Goal: Task Accomplishment & Management: Manage account settings

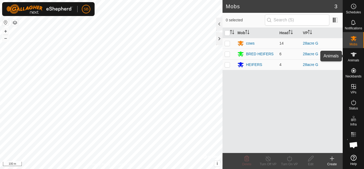
click at [352, 57] on icon at bounding box center [353, 54] width 6 height 6
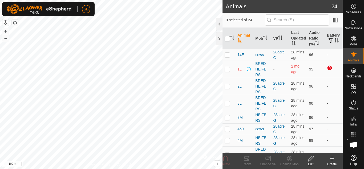
click at [225, 36] on input "checkbox" at bounding box center [226, 38] width 5 height 5
checkbox input "true"
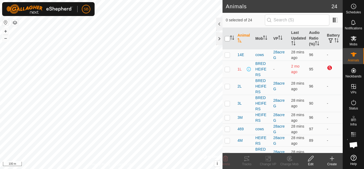
checkbox input "true"
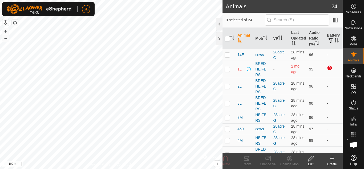
checkbox input "true"
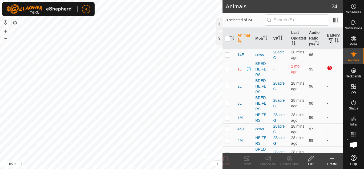
checkbox input "true"
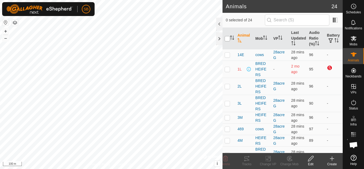
checkbox input "true"
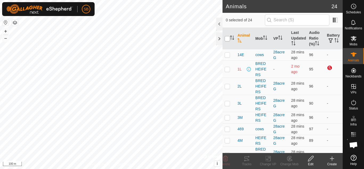
checkbox input "true"
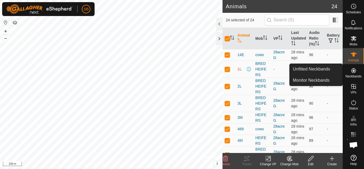
click at [357, 71] on es-neckbands-svg-icon at bounding box center [354, 70] width 10 height 9
click at [324, 67] on link "Unfitted Neckbands" at bounding box center [315, 69] width 53 height 11
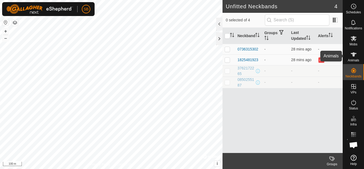
click at [361, 59] on div "Animals" at bounding box center [353, 56] width 21 height 16
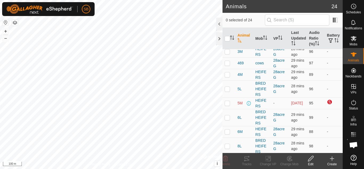
scroll to position [67, 0]
click at [238, 105] on span "5M" at bounding box center [239, 102] width 5 height 6
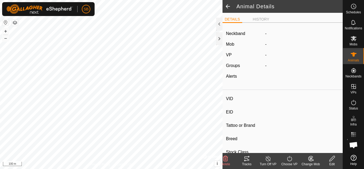
type input "5M"
type input "-"
type input "angus"
type input "-"
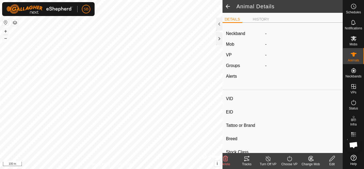
type input "0 kg"
type input "-"
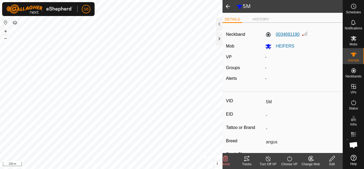
click at [283, 34] on label "0034691190" at bounding box center [282, 34] width 34 height 6
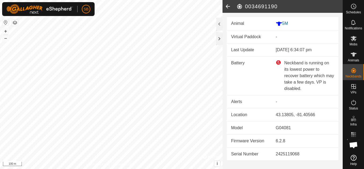
click at [226, 5] on icon at bounding box center [227, 6] width 11 height 13
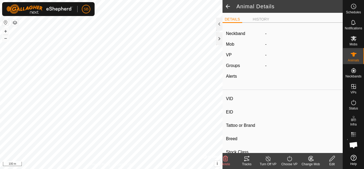
type input "5M"
type input "-"
type input "angus"
type input "-"
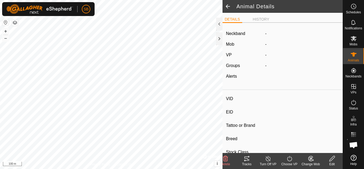
type input "0 kg"
type input "-"
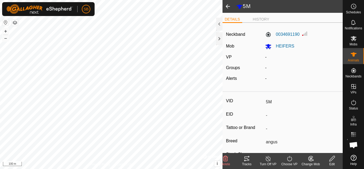
click at [332, 158] on icon at bounding box center [332, 158] width 7 height 6
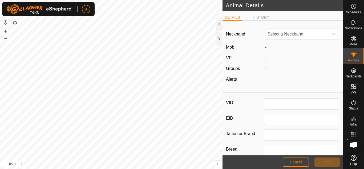
type input "5M"
type input "angus"
type input "0"
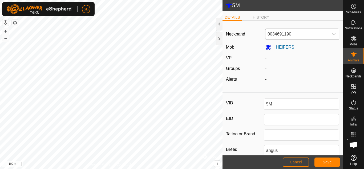
click at [331, 35] on icon "dropdown trigger" at bounding box center [333, 34] width 4 height 4
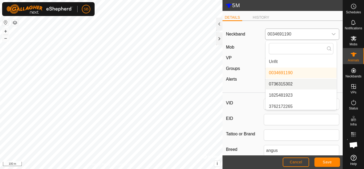
click at [283, 84] on li "0736315302" at bounding box center [300, 84] width 71 height 11
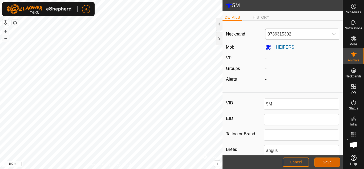
click at [322, 161] on button "Save" at bounding box center [327, 161] width 26 height 9
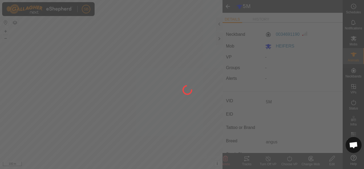
type input "-"
type input "0 kg"
type input "-"
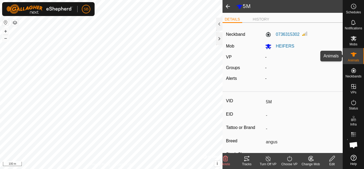
click at [354, 55] on icon at bounding box center [353, 54] width 6 height 4
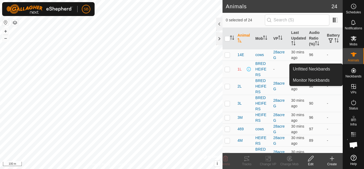
click at [358, 74] on div "Neckbands" at bounding box center [353, 72] width 21 height 16
click at [315, 70] on link "Unfitted Neckbands" at bounding box center [315, 69] width 53 height 11
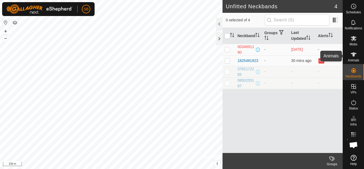
click at [349, 59] on span "Animals" at bounding box center [353, 60] width 11 height 3
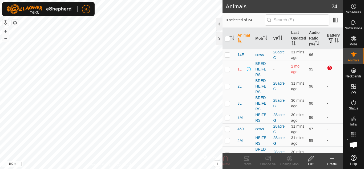
click at [227, 39] on input "checkbox" at bounding box center [226, 38] width 5 height 5
checkbox input "true"
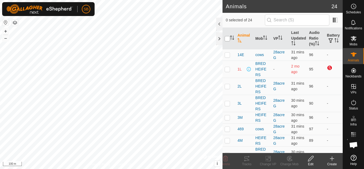
checkbox input "true"
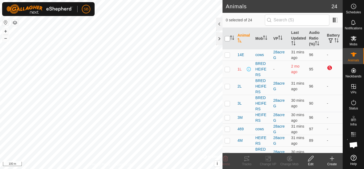
checkbox input "true"
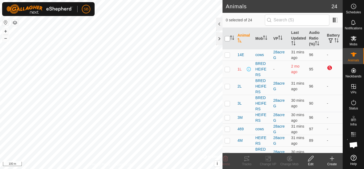
checkbox input "true"
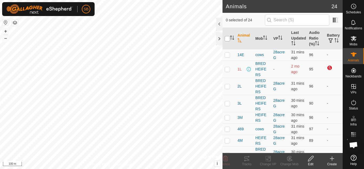
checkbox input "true"
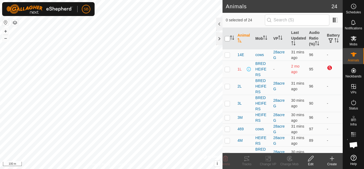
checkbox input "true"
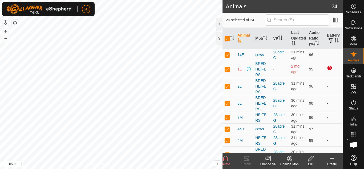
click at [226, 71] on p-checkbox at bounding box center [226, 69] width 5 height 4
checkbox input "false"
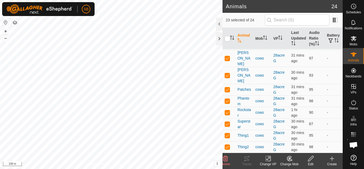
scroll to position [293, 0]
click at [226, 87] on p-checkbox at bounding box center [226, 89] width 5 height 4
checkbox input "false"
click at [331, 141] on td "-" at bounding box center [334, 146] width 18 height 11
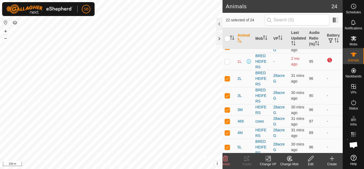
scroll to position [1, 0]
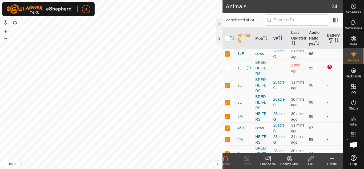
click at [268, 158] on icon at bounding box center [268, 158] width 7 height 6
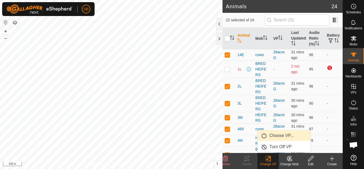
click at [277, 133] on link "Choose VP..." at bounding box center [284, 135] width 53 height 11
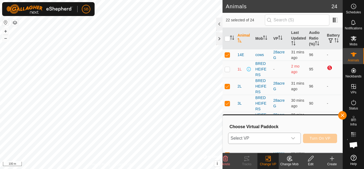
click at [297, 136] on div "dropdown trigger" at bounding box center [293, 138] width 11 height 11
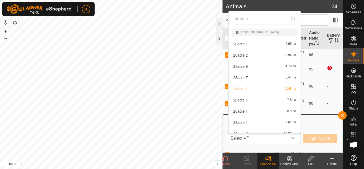
click at [251, 100] on li "28acre H 7.5 ha" at bounding box center [264, 100] width 72 height 11
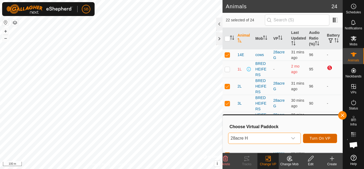
click at [314, 141] on button "Turn On VP" at bounding box center [320, 137] width 34 height 9
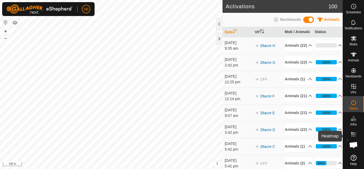
click at [353, 133] on rect at bounding box center [353, 132] width 1 height 1
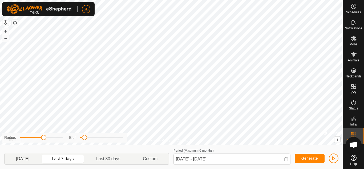
click at [30, 159] on p-togglebutton "Yesterday" at bounding box center [23, 158] width 36 height 11
type input "03 Oct, 2025 - 03 Oct, 2025"
click at [353, 23] on icon at bounding box center [353, 22] width 6 height 6
